Goal: Check status: Check status

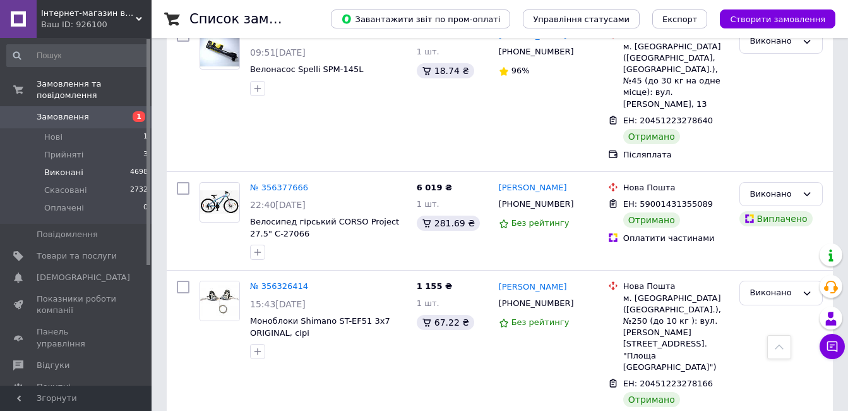
scroll to position [316, 0]
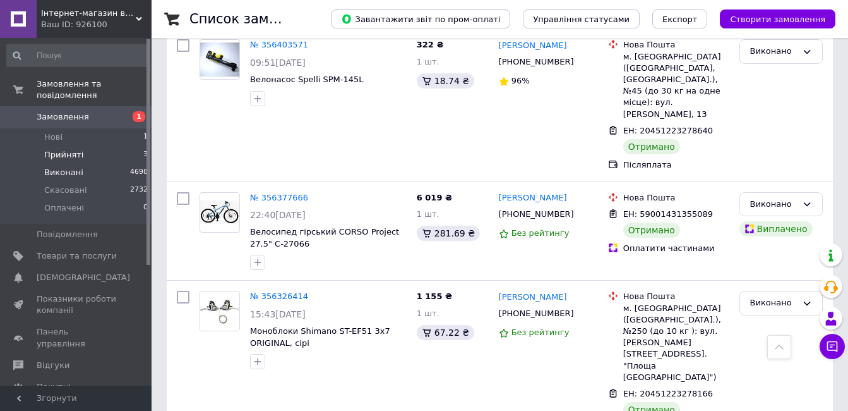
click at [128, 149] on li "Прийняті 3" at bounding box center [77, 155] width 155 height 18
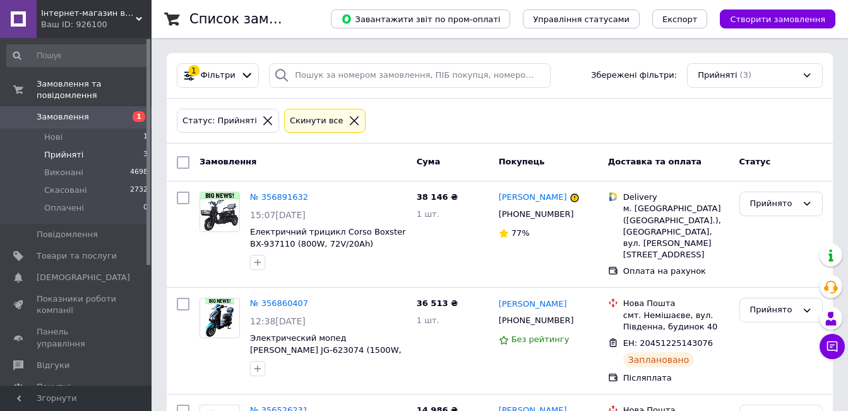
click at [78, 111] on span "Замовлення" at bounding box center [63, 116] width 52 height 11
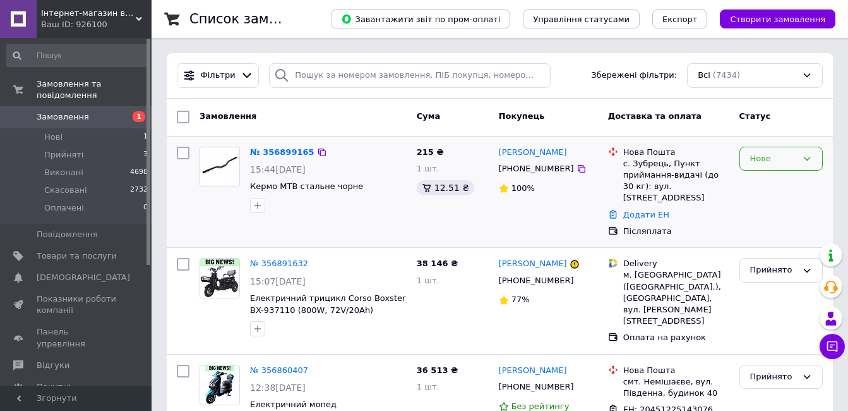
click at [769, 164] on div "Нове" at bounding box center [774, 158] width 47 height 13
click at [761, 184] on li "Прийнято" at bounding box center [781, 184] width 82 height 23
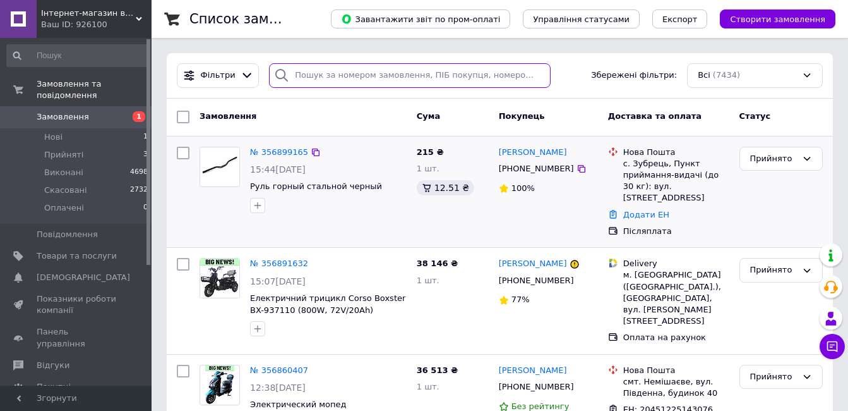
paste input "20451223284111"
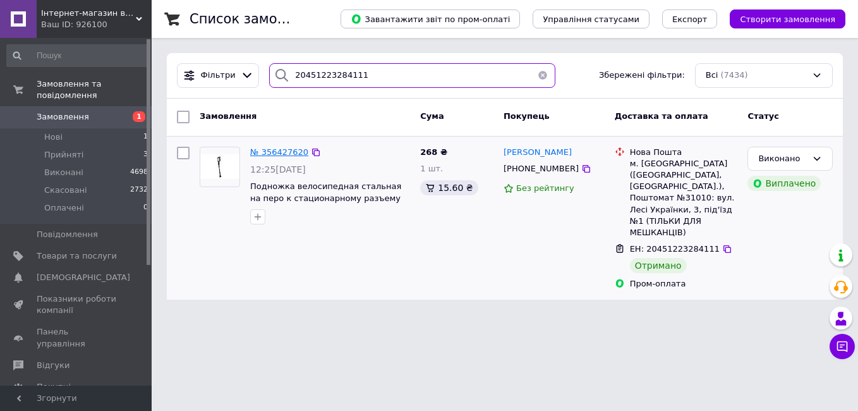
type input "20451223284111"
click at [262, 153] on span "№ 356427620" at bounding box center [279, 151] width 58 height 9
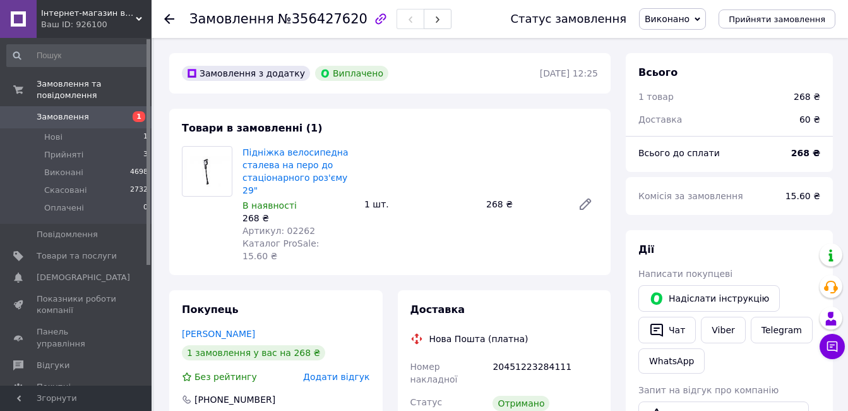
scroll to position [126, 0]
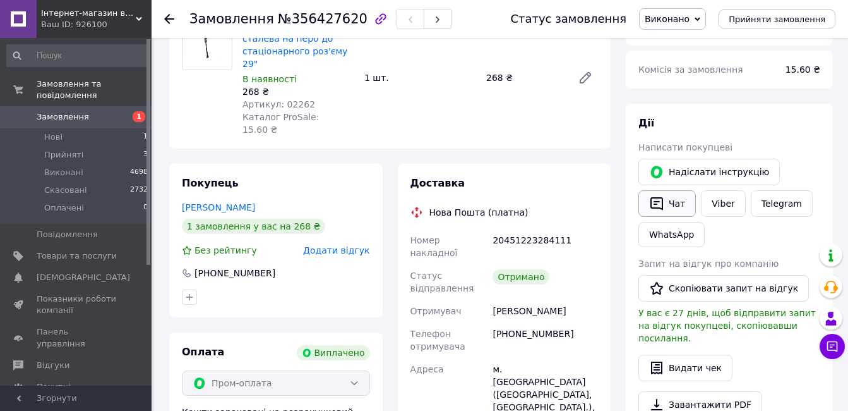
click at [670, 207] on button "Чат" at bounding box center [667, 203] width 57 height 27
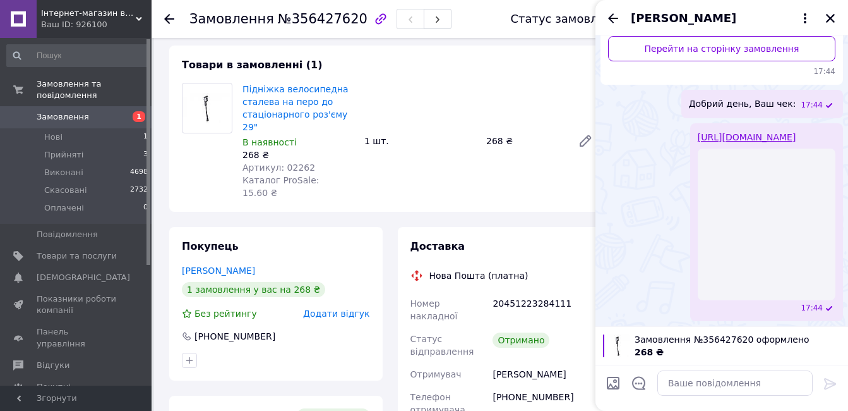
scroll to position [56, 0]
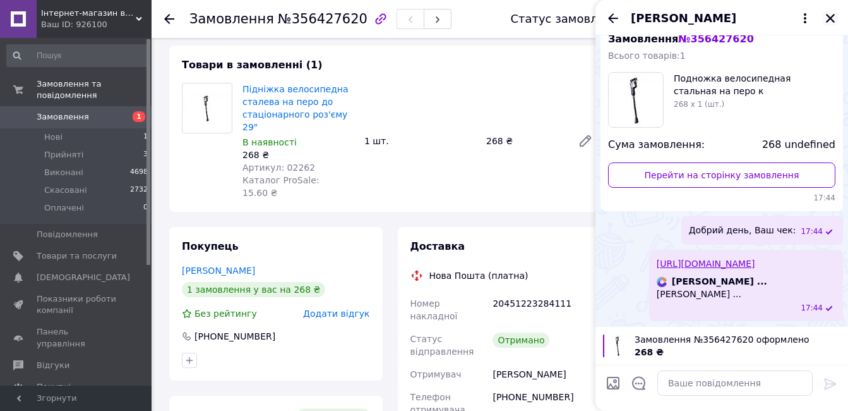
click at [835, 16] on icon "Закрити" at bounding box center [830, 18] width 11 height 11
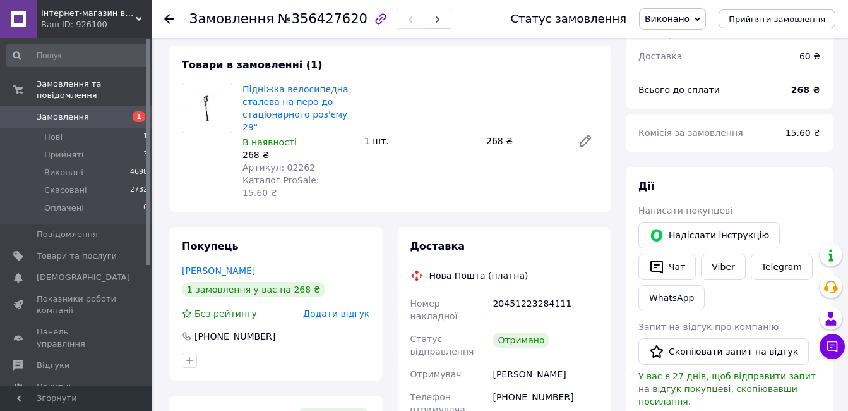
click at [172, 18] on icon at bounding box center [169, 19] width 10 height 10
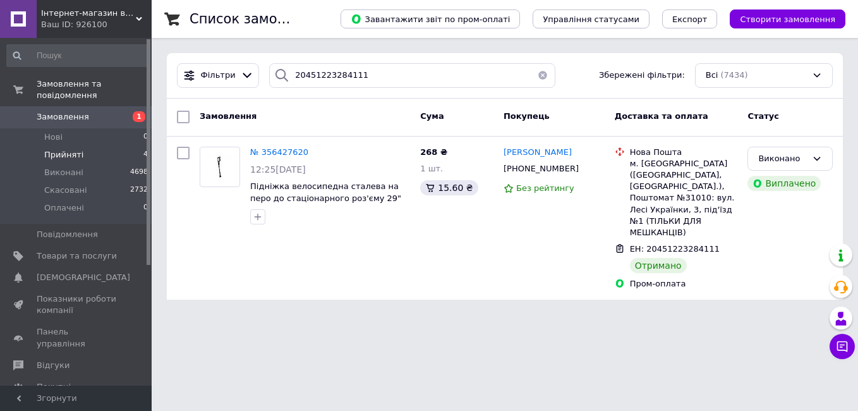
click at [135, 148] on li "Прийняті 4" at bounding box center [77, 155] width 155 height 18
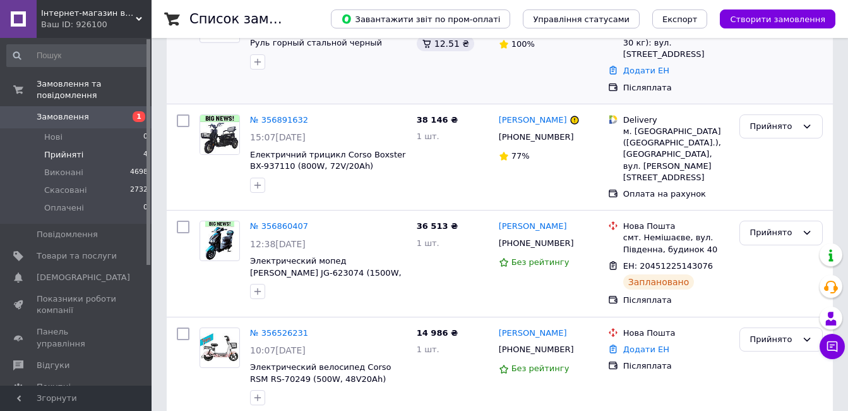
scroll to position [190, 0]
click at [289, 220] on link "№ 356860407" at bounding box center [279, 224] width 58 height 9
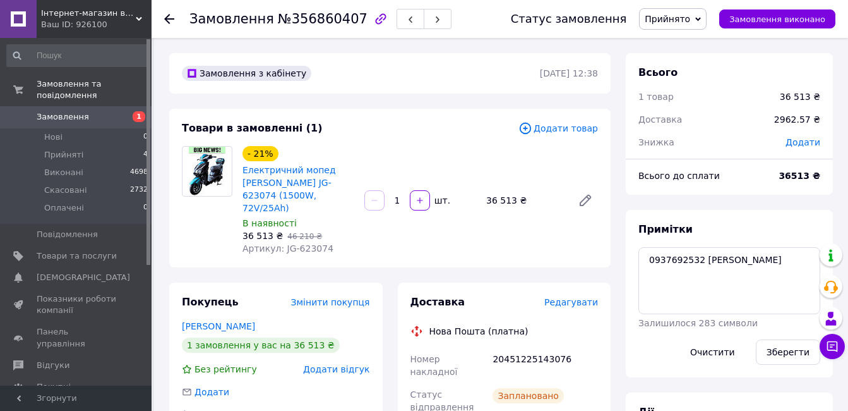
click at [171, 20] on icon at bounding box center [169, 19] width 10 height 10
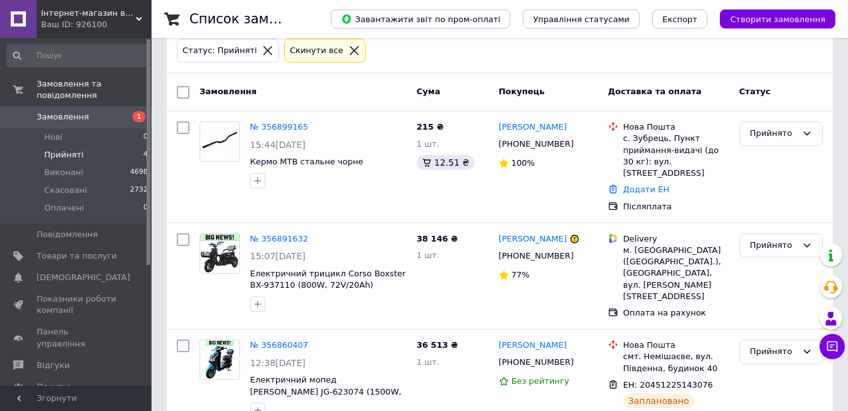
scroll to position [190, 0]
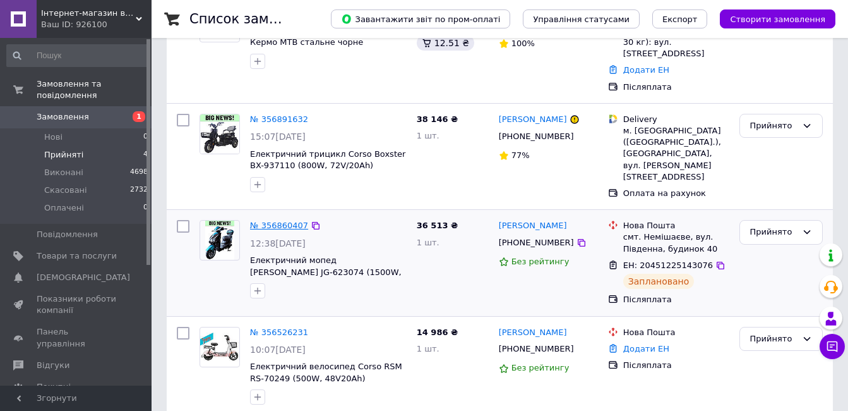
click at [276, 220] on link "№ 356860407" at bounding box center [279, 224] width 58 height 9
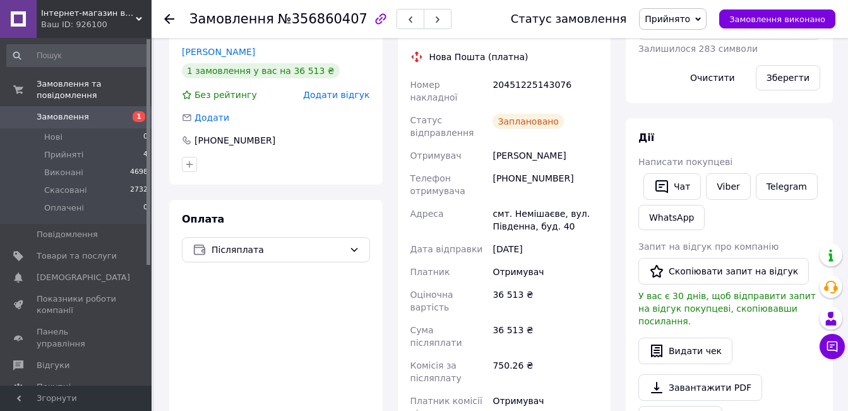
scroll to position [63, 0]
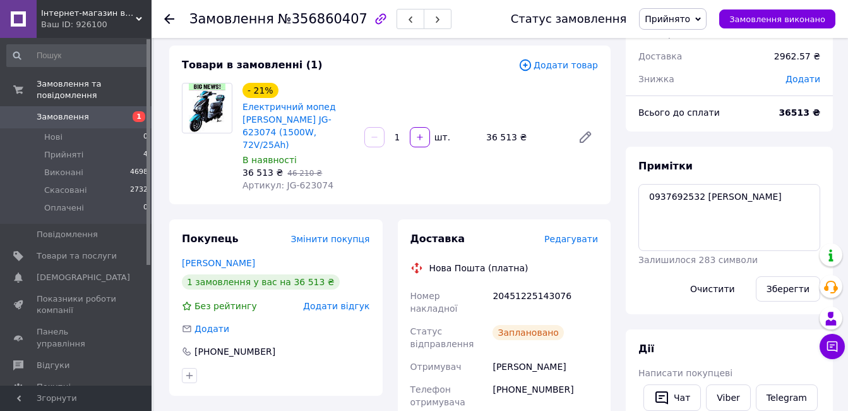
click at [164, 20] on div "Замовлення №356860407 Статус замовлення Прийнято Виконано Скасовано Оплачено За…" at bounding box center [500, 19] width 697 height 38
click at [169, 20] on use at bounding box center [169, 19] width 10 height 10
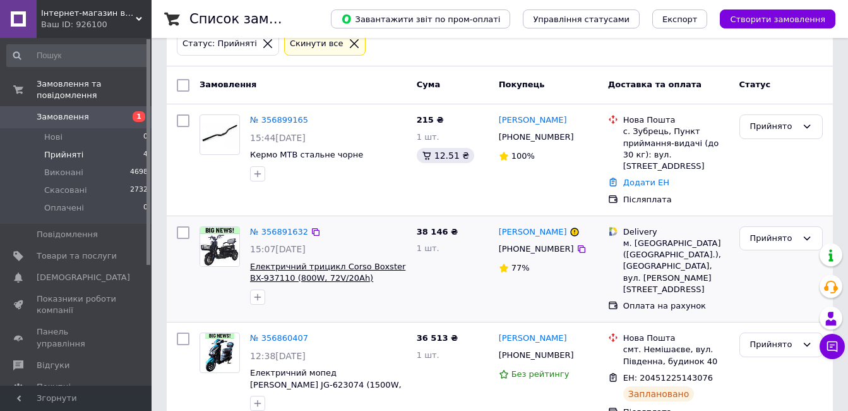
scroll to position [63, 0]
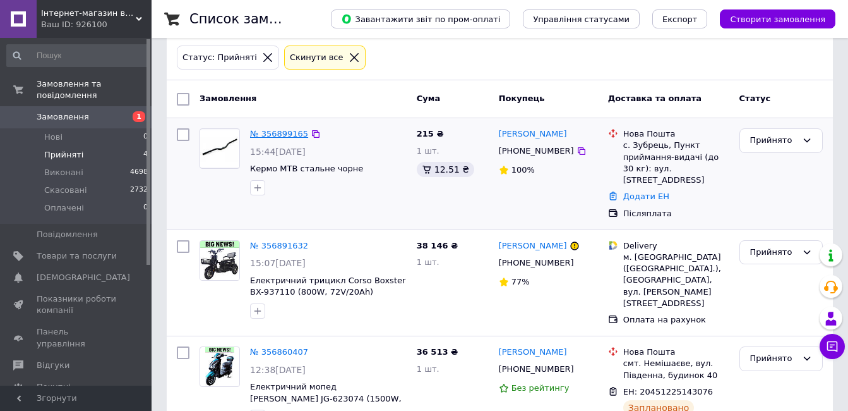
click at [279, 132] on link "№ 356899165" at bounding box center [279, 133] width 58 height 9
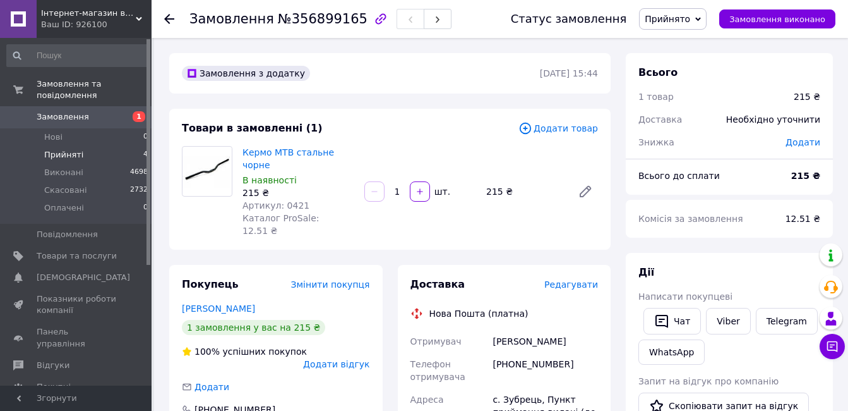
click at [64, 149] on span "Прийняті" at bounding box center [63, 154] width 39 height 11
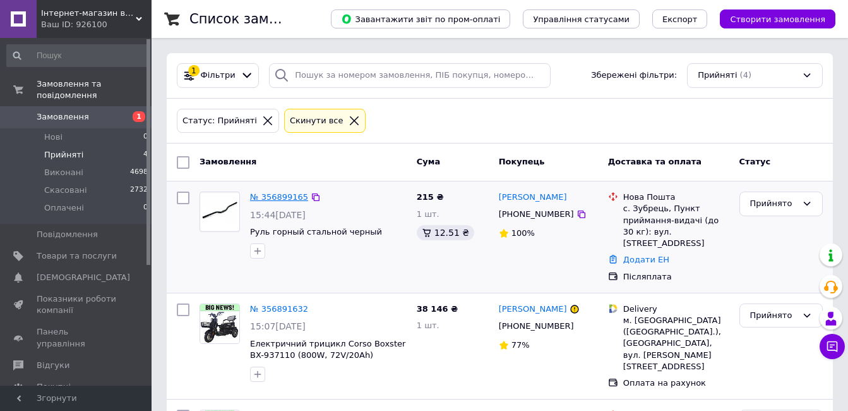
click at [271, 196] on link "№ 356899165" at bounding box center [279, 196] width 58 height 9
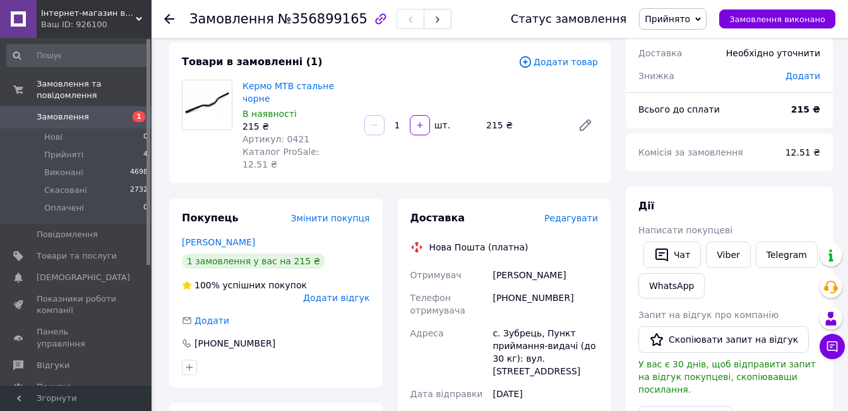
scroll to position [63, 0]
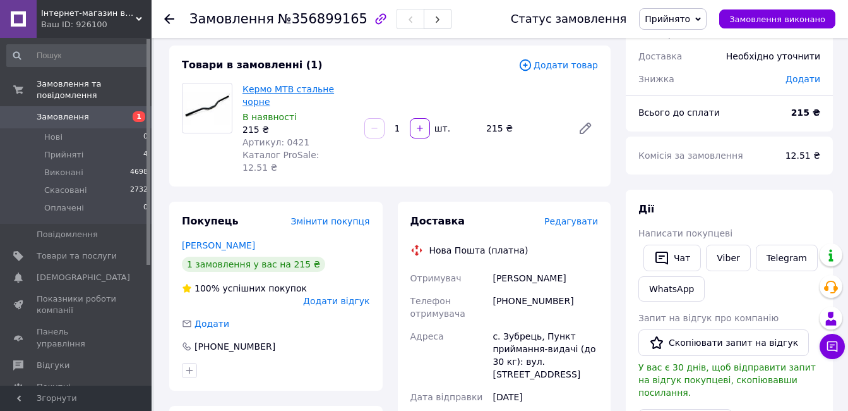
click at [287, 88] on link "Кермо MTB стальне чорне" at bounding box center [289, 95] width 92 height 23
